Goal: Transaction & Acquisition: Subscribe to service/newsletter

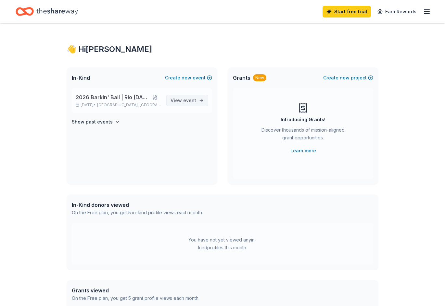
click at [179, 100] on span "View event" at bounding box center [183, 101] width 26 height 8
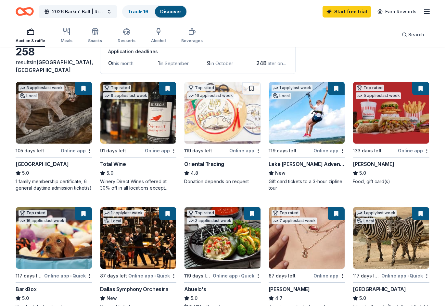
scroll to position [32, 0]
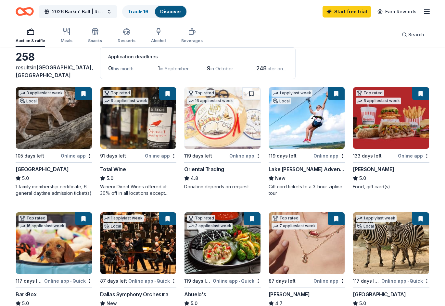
click at [31, 104] on div "Local" at bounding box center [27, 101] width 19 height 6
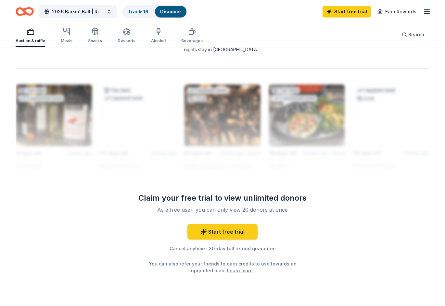
scroll to position [542, 0]
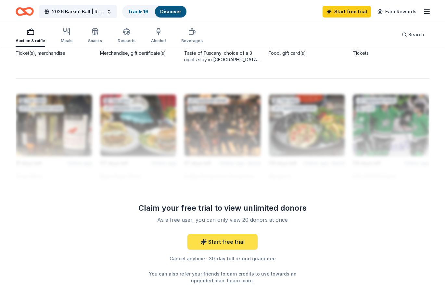
click at [232, 245] on link "Start free trial" at bounding box center [222, 242] width 70 height 16
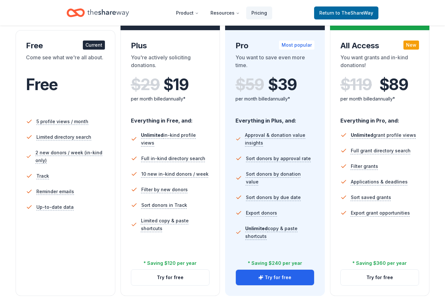
scroll to position [97, 0]
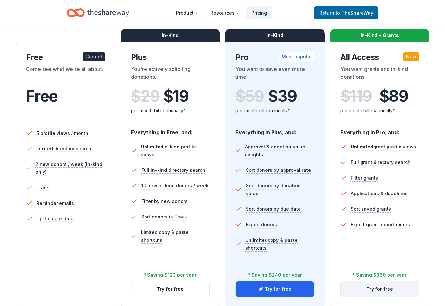
click at [364, 286] on button "Try for free" at bounding box center [379, 290] width 78 height 16
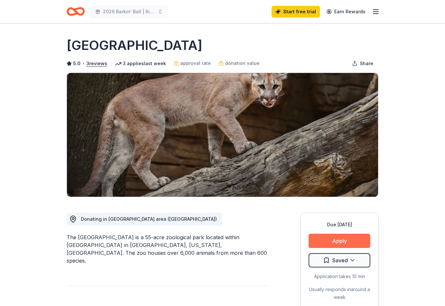
click at [331, 240] on button "Apply" at bounding box center [339, 241] width 62 height 14
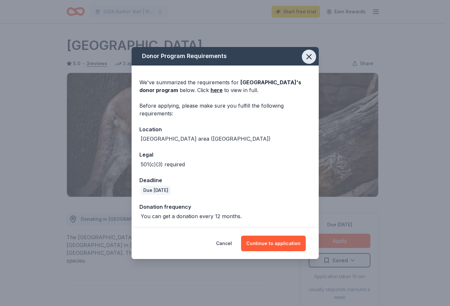
click at [310, 57] on icon "button" at bounding box center [308, 56] width 9 height 9
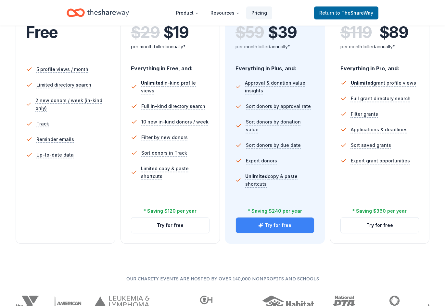
scroll to position [162, 0]
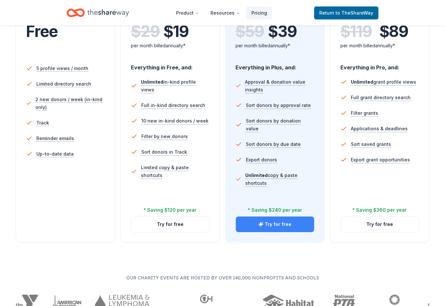
click at [279, 226] on button "Try for free" at bounding box center [275, 225] width 78 height 16
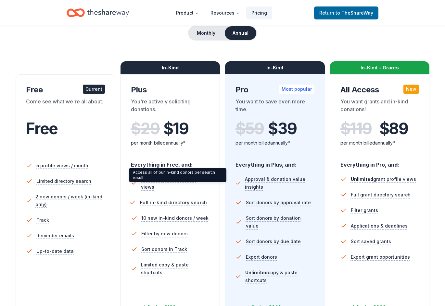
scroll to position [97, 0]
